Goal: Transaction & Acquisition: Purchase product/service

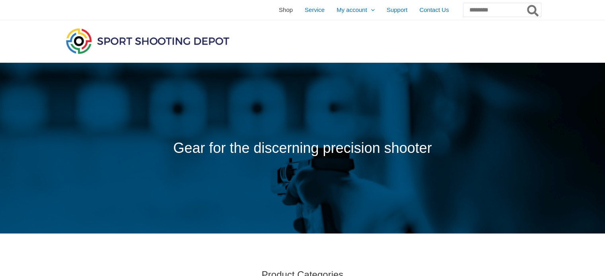
click at [279, 11] on span "Shop" at bounding box center [286, 10] width 14 height 20
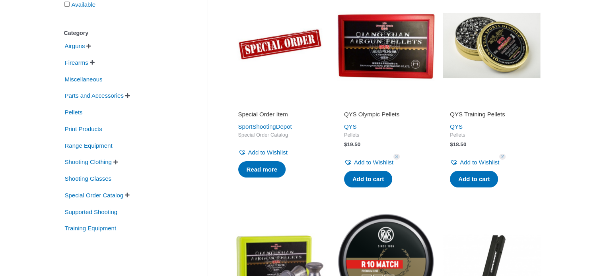
scroll to position [159, 0]
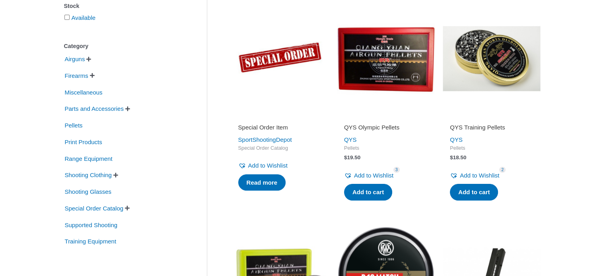
click at [91, 61] on span "" at bounding box center [88, 59] width 5 height 6
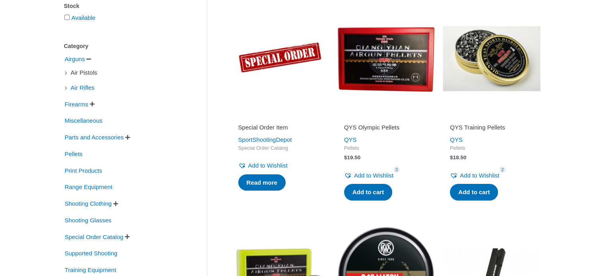
click at [88, 72] on span "Air Pistols" at bounding box center [84, 73] width 28 height 14
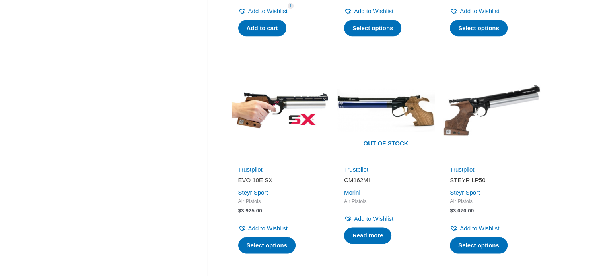
scroll to position [1074, 0]
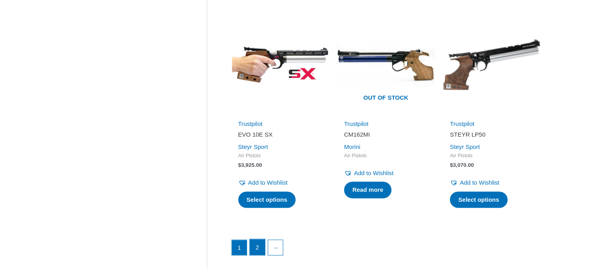
click at [259, 245] on link "2" at bounding box center [257, 247] width 15 height 16
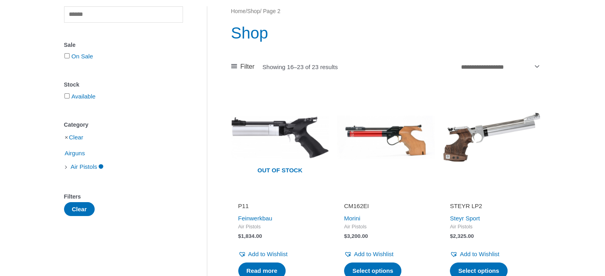
scroll to position [119, 0]
